Goal: Find specific page/section: Locate a particular part of the current website

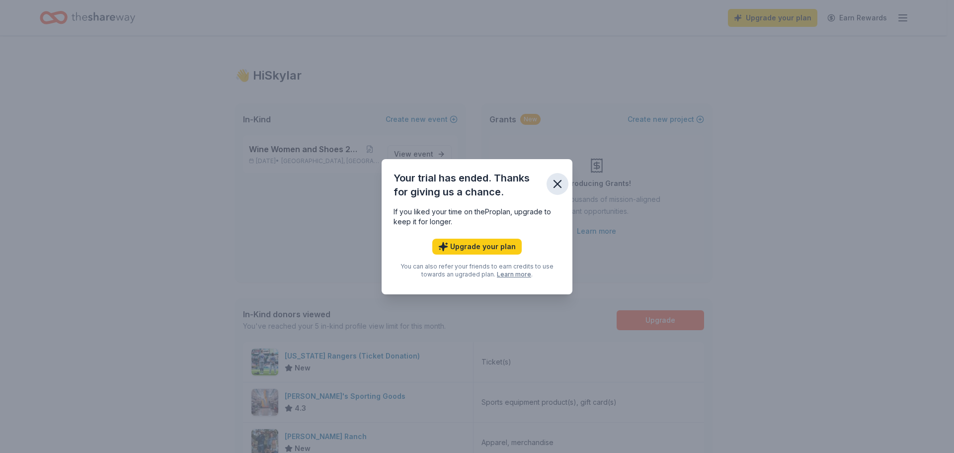
click at [558, 182] on icon "button" at bounding box center [558, 184] width 14 height 14
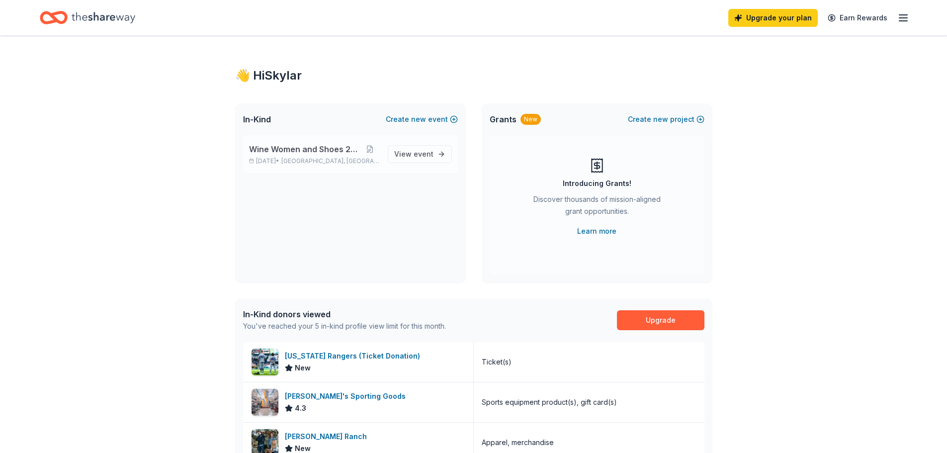
click at [280, 162] on p "[DATE] • [GEOGRAPHIC_DATA], [GEOGRAPHIC_DATA]" at bounding box center [314, 161] width 131 height 8
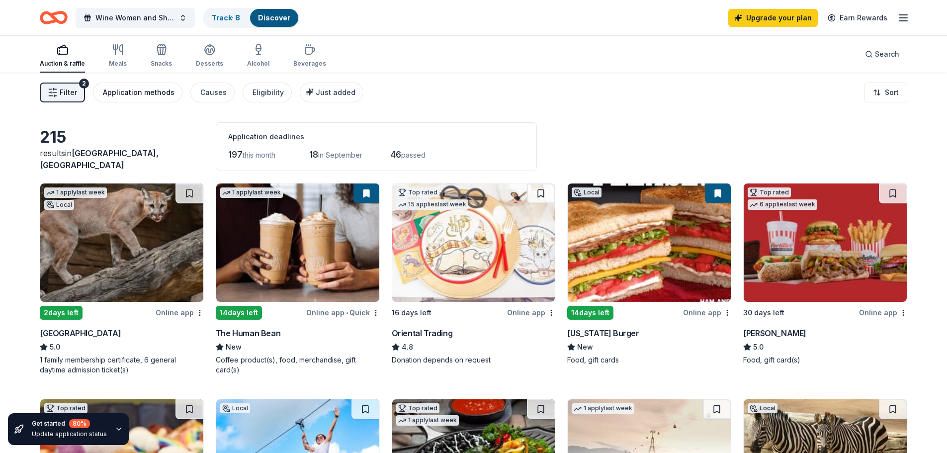
click at [126, 99] on button "Application methods" at bounding box center [137, 92] width 89 height 20
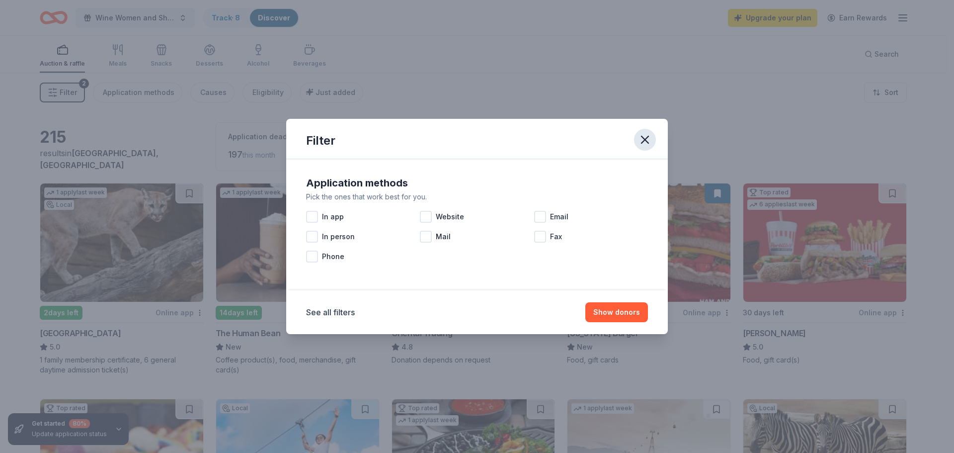
click at [644, 140] on icon "button" at bounding box center [645, 140] width 14 height 14
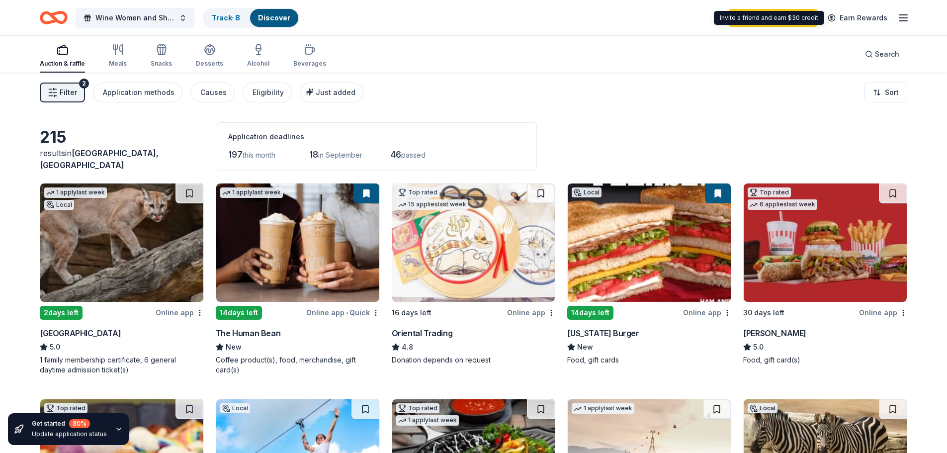
click at [897, 15] on icon "button" at bounding box center [903, 18] width 12 height 12
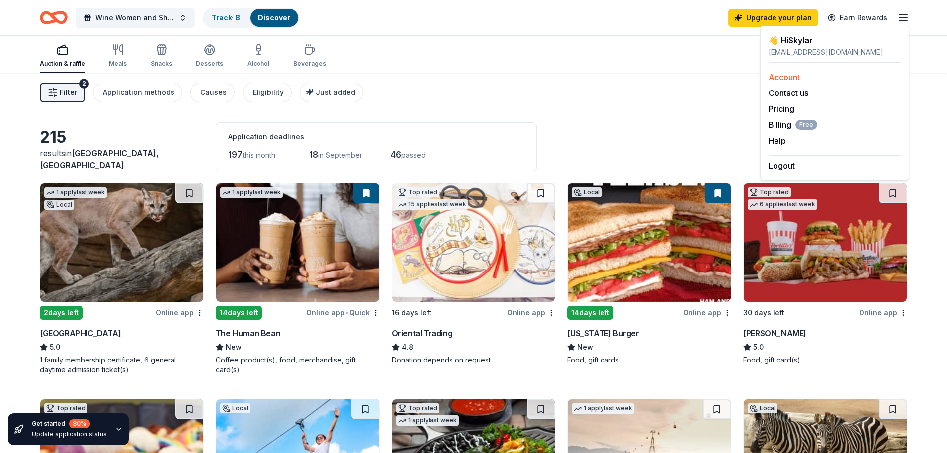
click at [781, 75] on link "Account" at bounding box center [783, 77] width 31 height 10
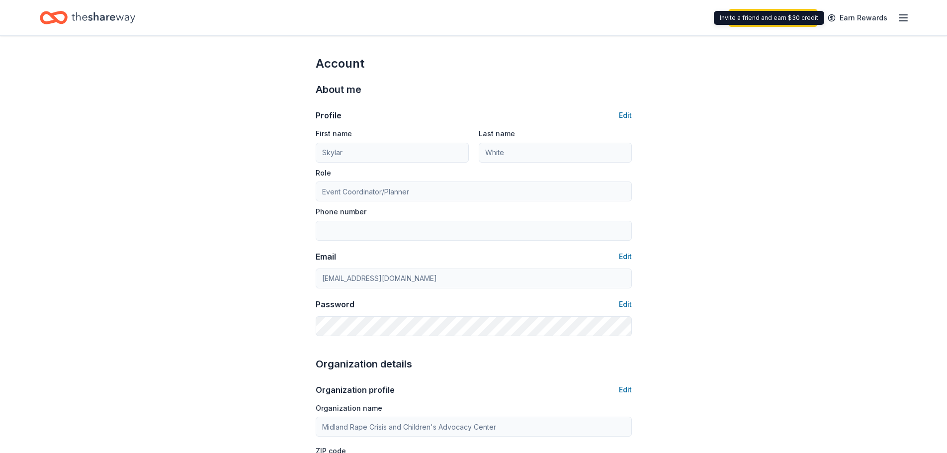
click at [904, 17] on icon "button" at bounding box center [903, 18] width 12 height 12
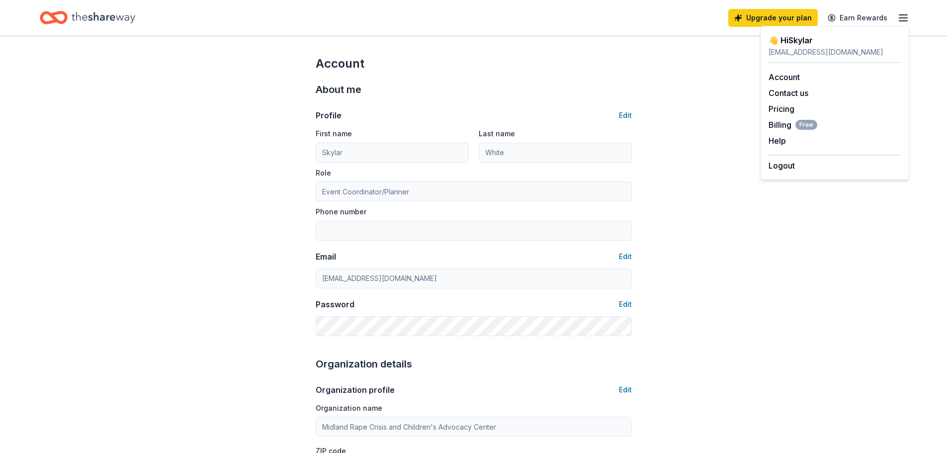
click at [782, 46] on div "[EMAIL_ADDRESS][DOMAIN_NAME]" at bounding box center [834, 52] width 132 height 12
click at [790, 43] on div "👋 Hi [PERSON_NAME]" at bounding box center [834, 40] width 132 height 12
click at [117, 14] on icon "Home" at bounding box center [104, 17] width 64 height 20
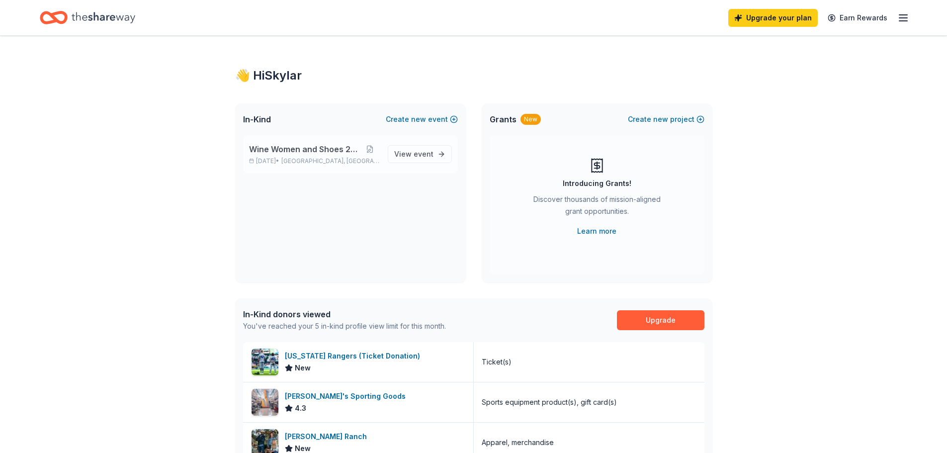
click at [289, 154] on span "Wine Women and Shoes 2025" at bounding box center [305, 149] width 112 height 12
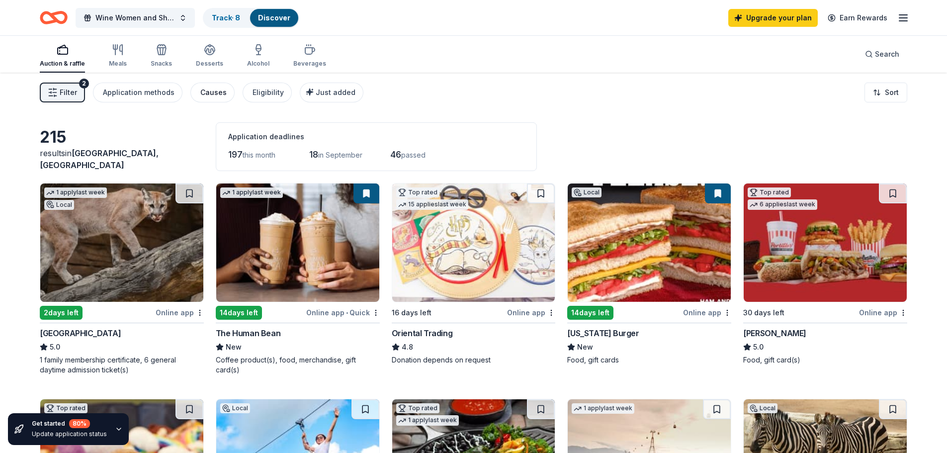
click at [219, 94] on div "Causes" at bounding box center [213, 92] width 26 height 12
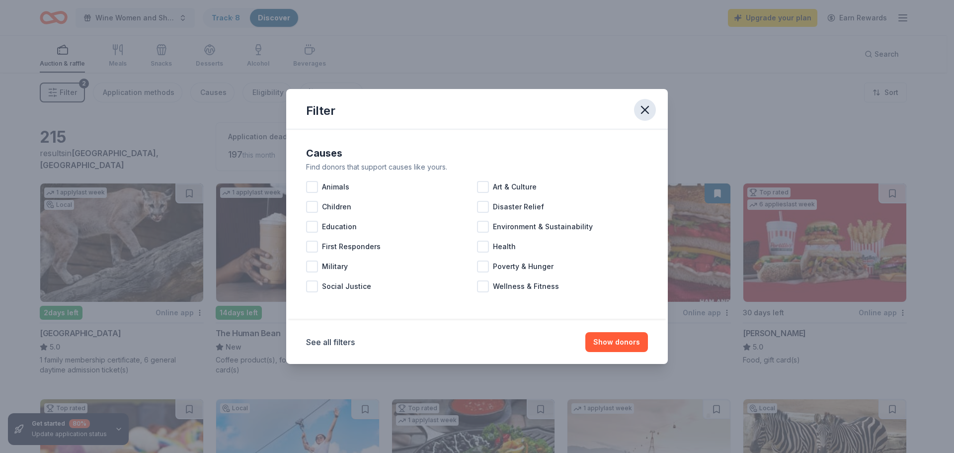
click at [645, 109] on icon "button" at bounding box center [645, 109] width 7 height 7
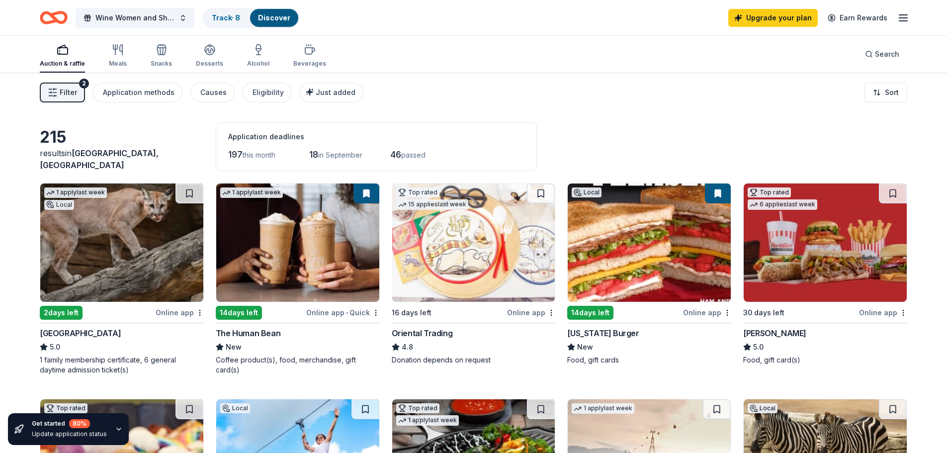
click at [65, 59] on div "Auction & raffle" at bounding box center [62, 56] width 45 height 24
click at [230, 20] on link "Track · 8" at bounding box center [226, 17] width 28 height 8
click at [278, 22] on div "Discover" at bounding box center [274, 18] width 48 height 18
click at [229, 16] on link "Track · 8" at bounding box center [226, 17] width 28 height 8
click at [266, 18] on link "Discover" at bounding box center [274, 17] width 32 height 8
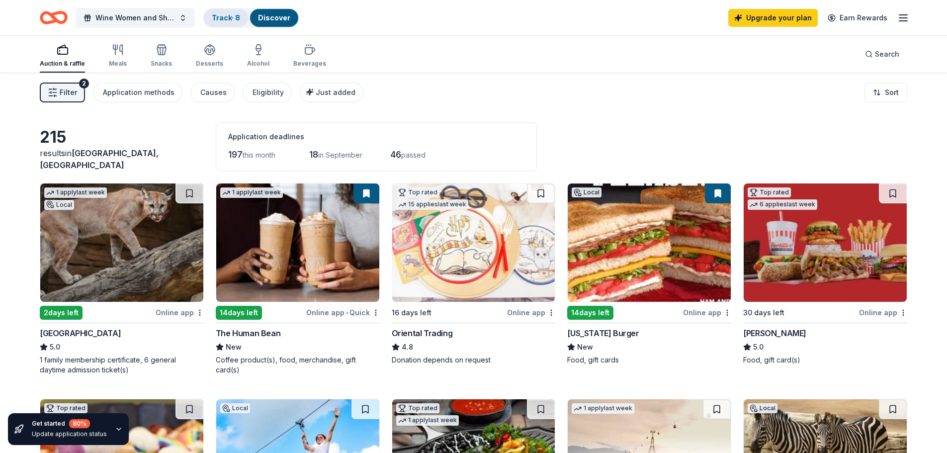
click at [215, 18] on link "Track · 8" at bounding box center [226, 17] width 28 height 8
click at [175, 16] on button "Wine Women and Shoes 2025" at bounding box center [135, 18] width 119 height 20
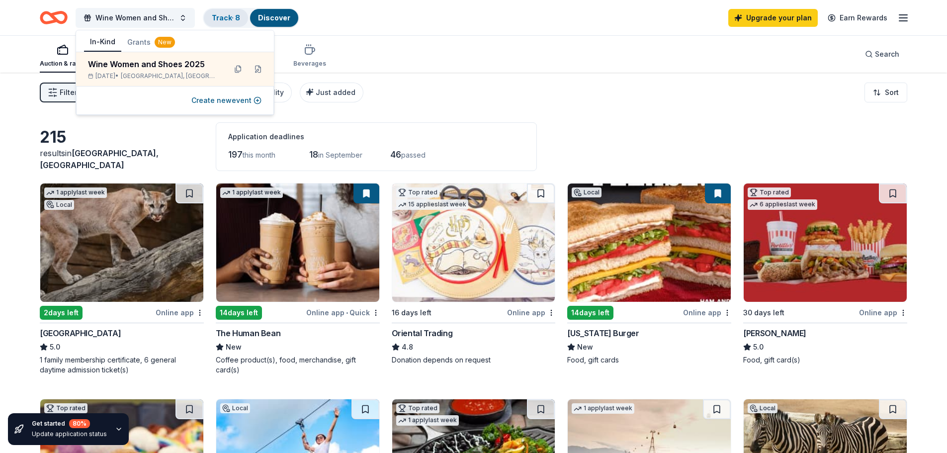
click at [242, 15] on div "Track · 8" at bounding box center [226, 18] width 44 height 18
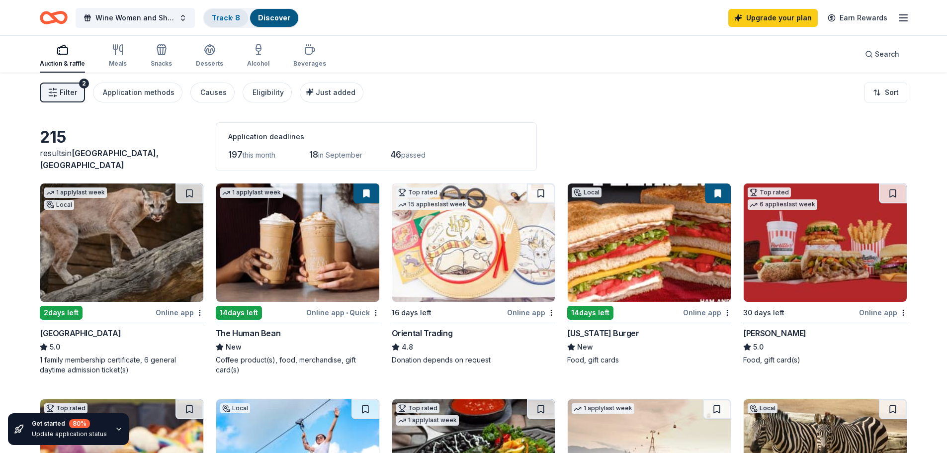
click at [220, 13] on link "Track · 8" at bounding box center [226, 17] width 28 height 8
click at [269, 17] on link "Discover" at bounding box center [274, 17] width 32 height 8
click at [239, 14] on link "Track · 8" at bounding box center [226, 17] width 28 height 8
click at [140, 13] on span "Wine Women and Shoes 2025" at bounding box center [135, 18] width 80 height 12
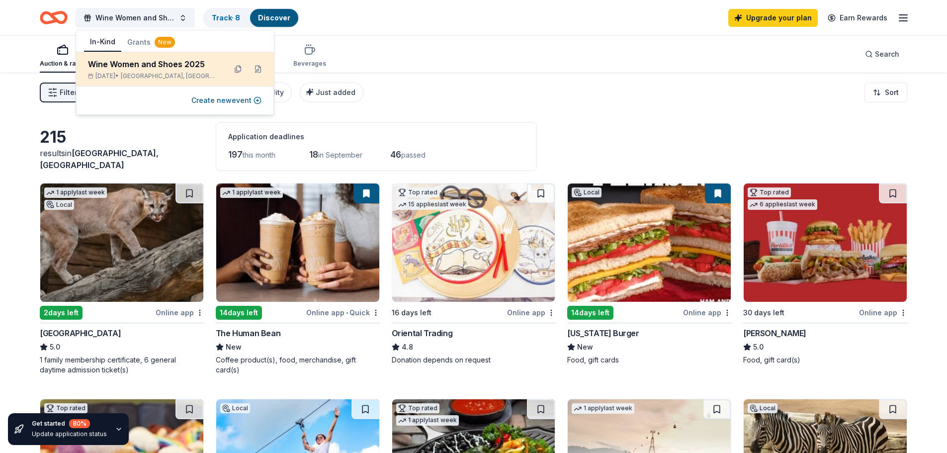
click at [140, 64] on div "Wine Women and Shoes 2025" at bounding box center [153, 64] width 130 height 12
click at [102, 76] on div "[DATE] • [GEOGRAPHIC_DATA], [GEOGRAPHIC_DATA]" at bounding box center [153, 76] width 130 height 8
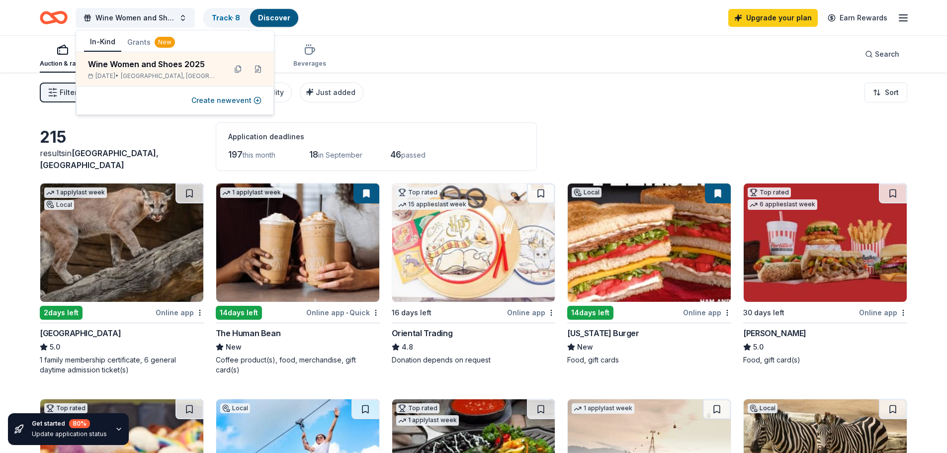
click at [140, 41] on button "Grants New" at bounding box center [151, 42] width 60 height 18
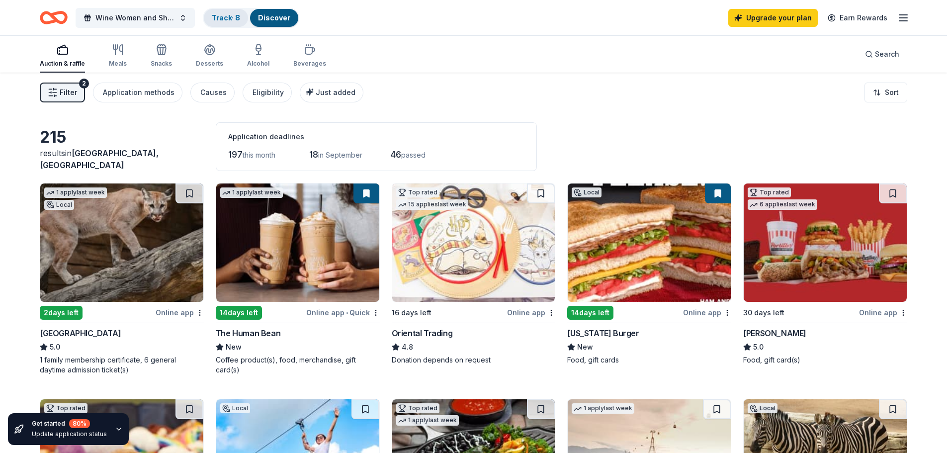
click at [222, 20] on link "Track · 8" at bounding box center [226, 17] width 28 height 8
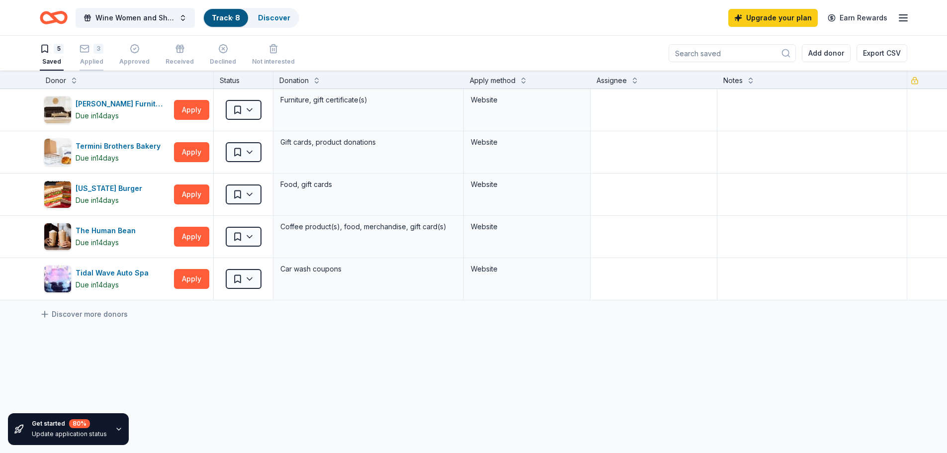
click at [98, 53] on div "3" at bounding box center [98, 49] width 10 height 10
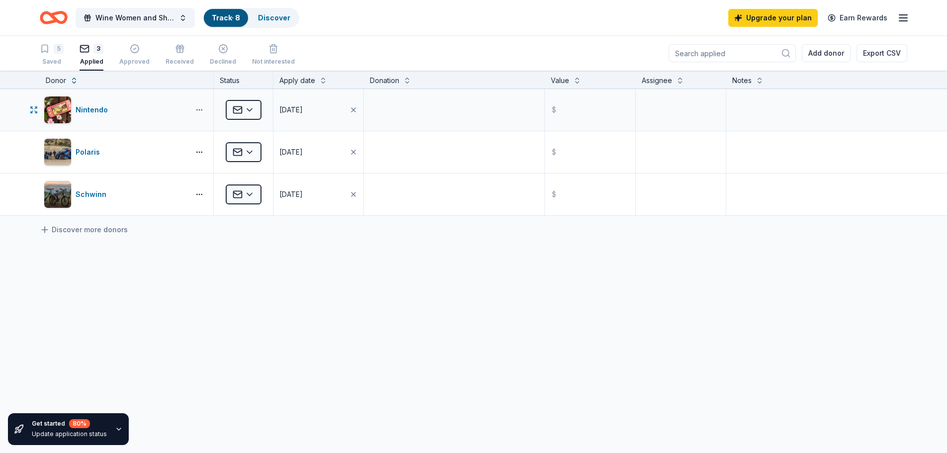
click at [195, 113] on html "Wine Women and Shoes 2025 Track · 8 Discover Upgrade your plan Earn Rewards 5 S…" at bounding box center [473, 226] width 947 height 453
